Goal: Transaction & Acquisition: Subscribe to service/newsletter

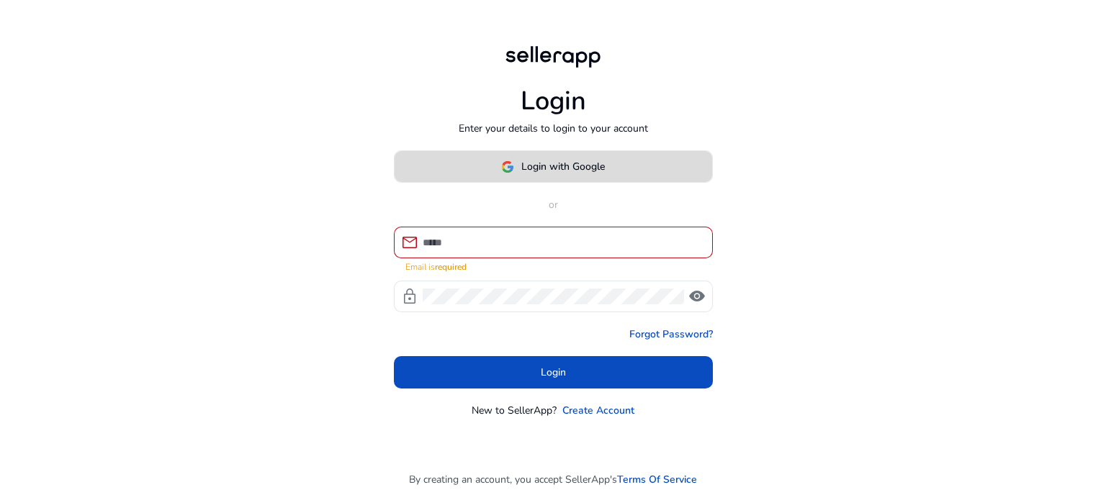
click at [567, 174] on span "Login with Google" at bounding box center [562, 166] width 83 height 15
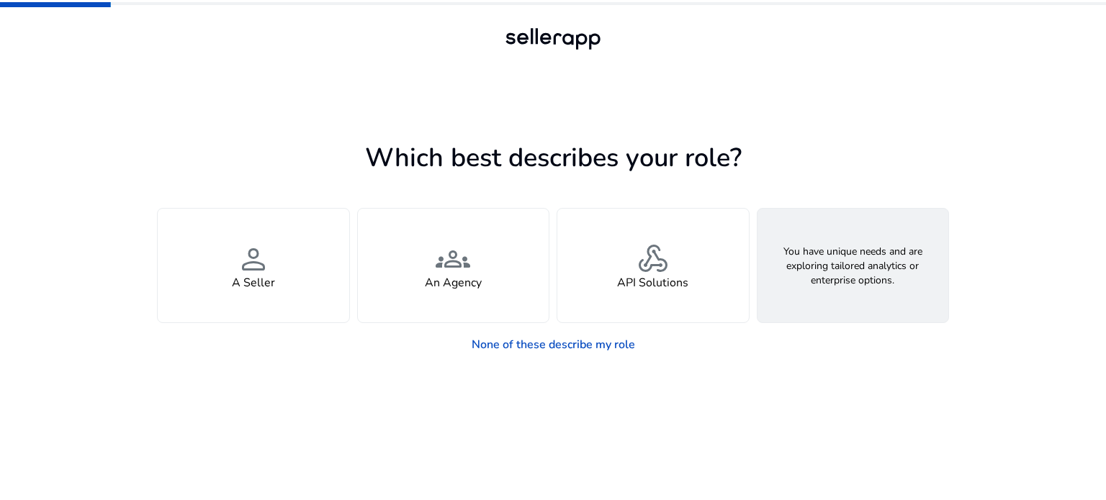
click at [821, 250] on div "feature_search Looking for Custom Solutions" at bounding box center [852, 266] width 191 height 114
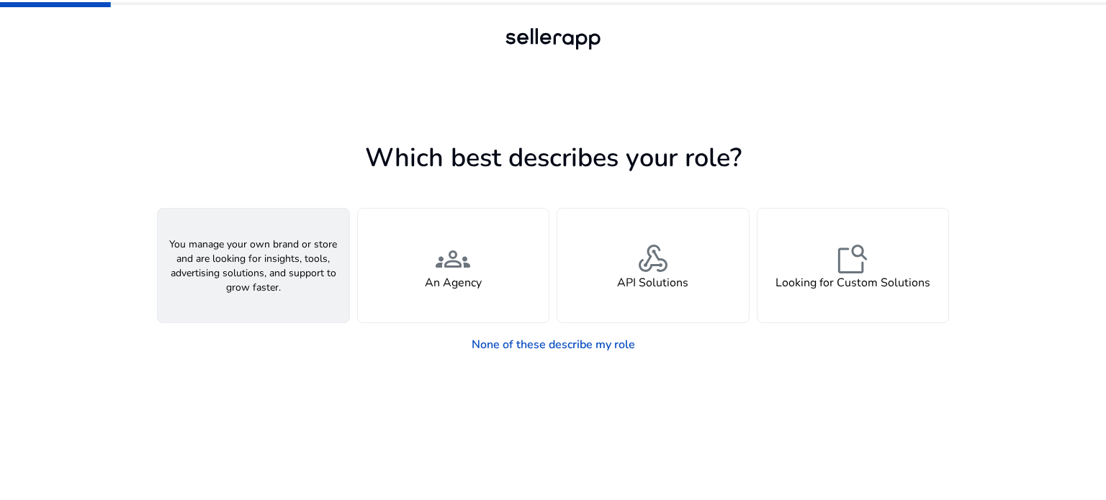
click at [214, 261] on div "person A Seller" at bounding box center [253, 266] width 191 height 114
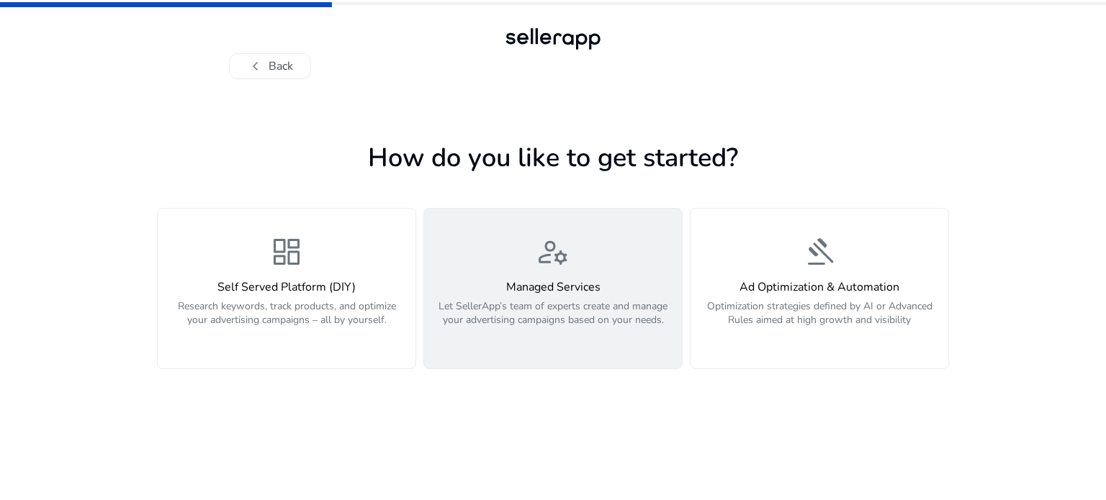
click at [571, 279] on div "manage_accounts Managed Services Let SellerApp’s team of experts create and man…" at bounding box center [553, 289] width 240 height 108
